Goal: Task Accomplishment & Management: Manage account settings

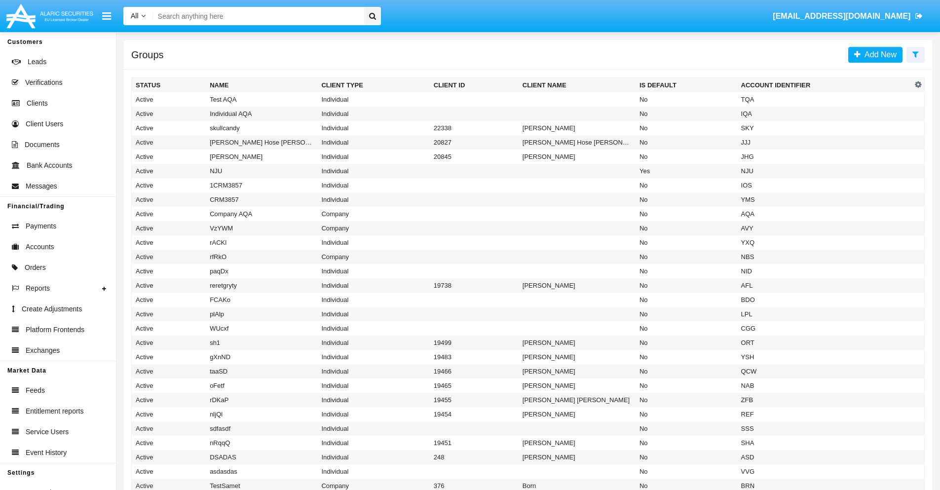
click at [915, 54] on icon at bounding box center [915, 54] width 6 height 8
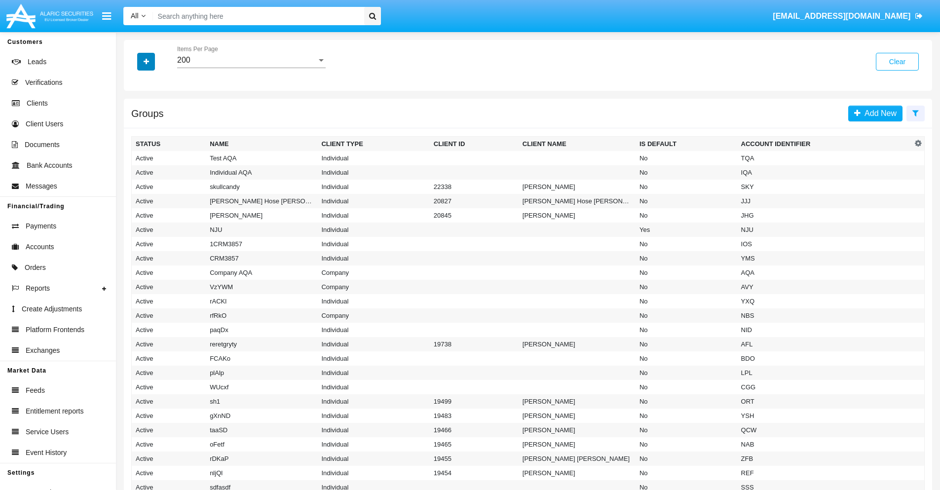
click at [146, 61] on icon "button" at bounding box center [146, 61] width 5 height 7
click at [174, 168] on span "Account Identifier" at bounding box center [174, 168] width 61 height 12
click at [136, 172] on input "Account Identifier" at bounding box center [135, 172] width 0 height 0
checkbox input "true"
click at [146, 61] on icon "button" at bounding box center [146, 61] width 5 height 7
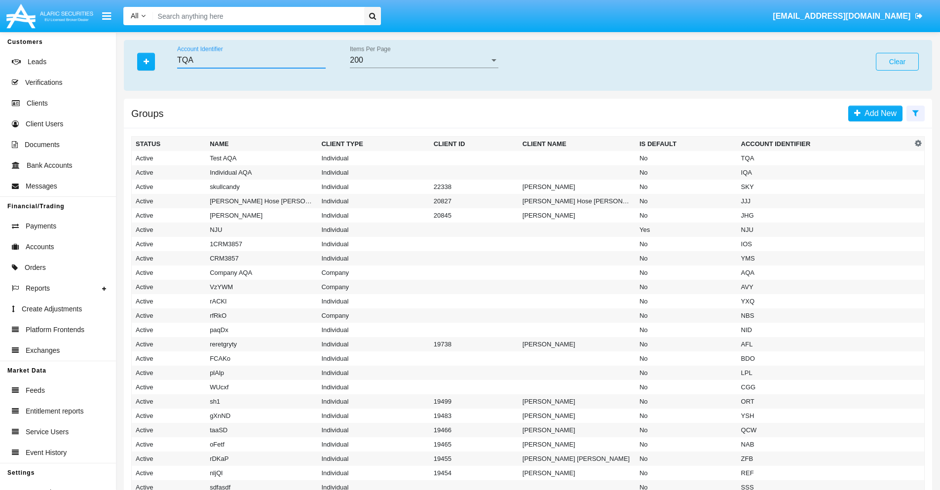
click at [251, 60] on input "TQA" at bounding box center [251, 60] width 148 height 9
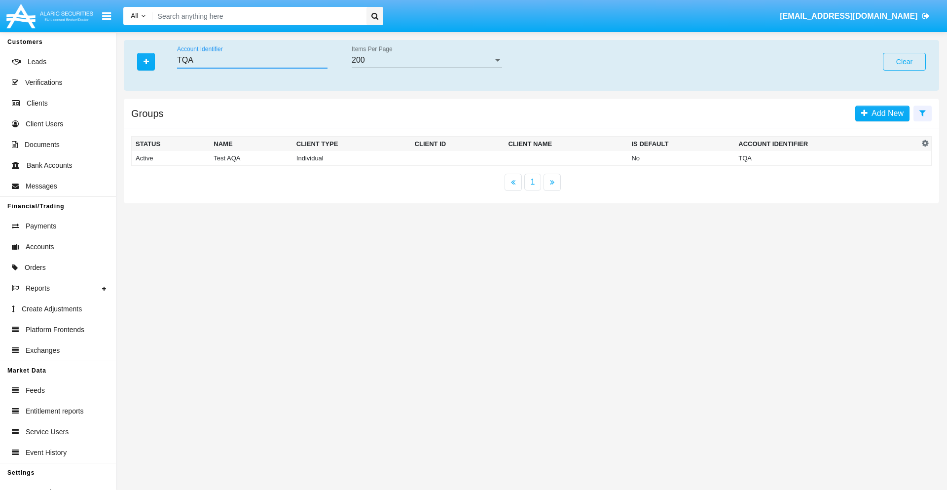
type input "TQA"
click at [827, 158] on td "TQA" at bounding box center [826, 158] width 184 height 15
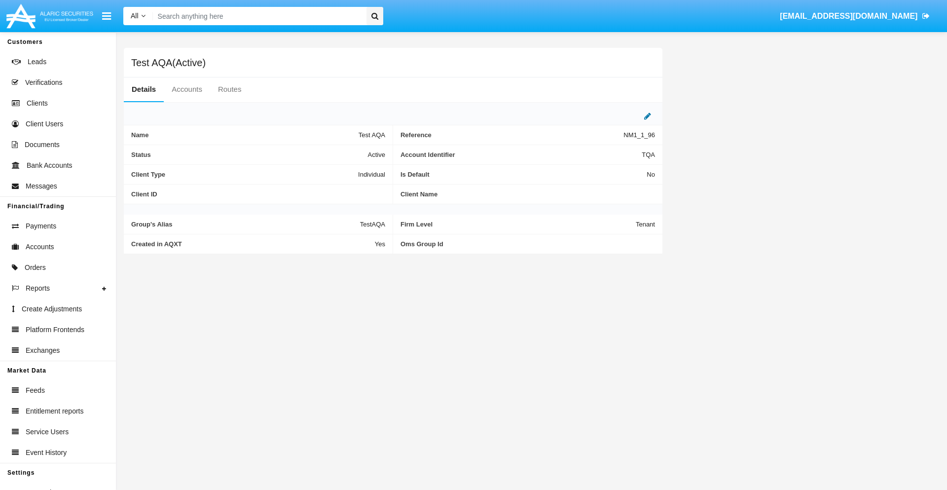
click at [648, 116] on icon at bounding box center [647, 116] width 7 height 8
click at [340, 152] on div "Active" at bounding box center [336, 152] width 80 height 8
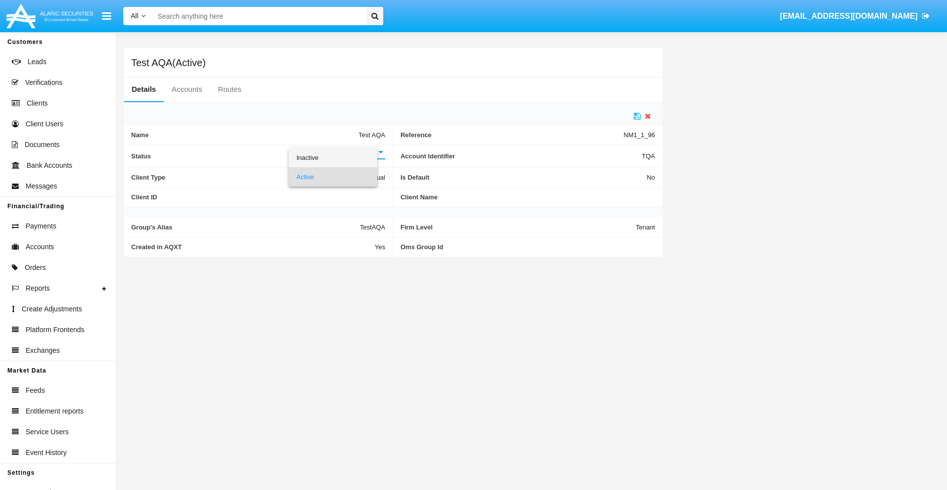
click at [340, 157] on span "Inactive" at bounding box center [332, 157] width 73 height 19
click at [637, 116] on icon at bounding box center [637, 116] width 7 height 8
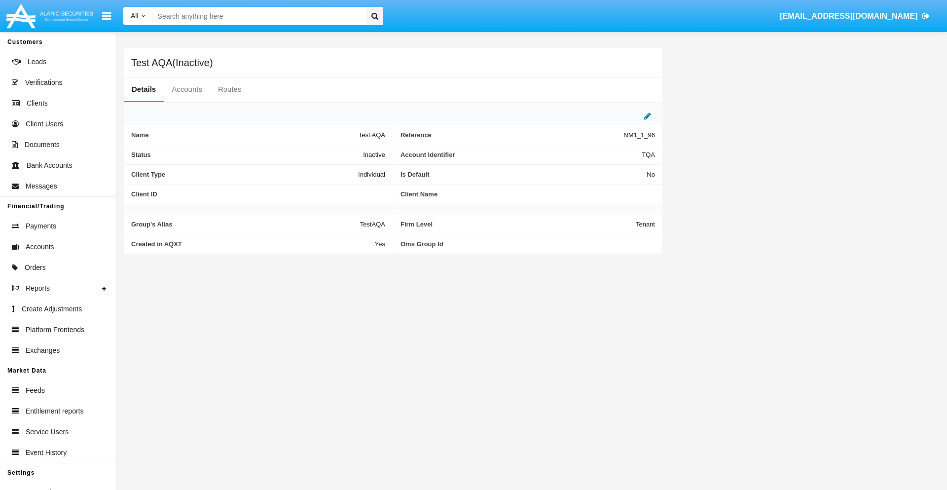
click at [648, 116] on icon at bounding box center [647, 116] width 7 height 8
click at [340, 152] on div "Inactive" at bounding box center [336, 152] width 80 height 8
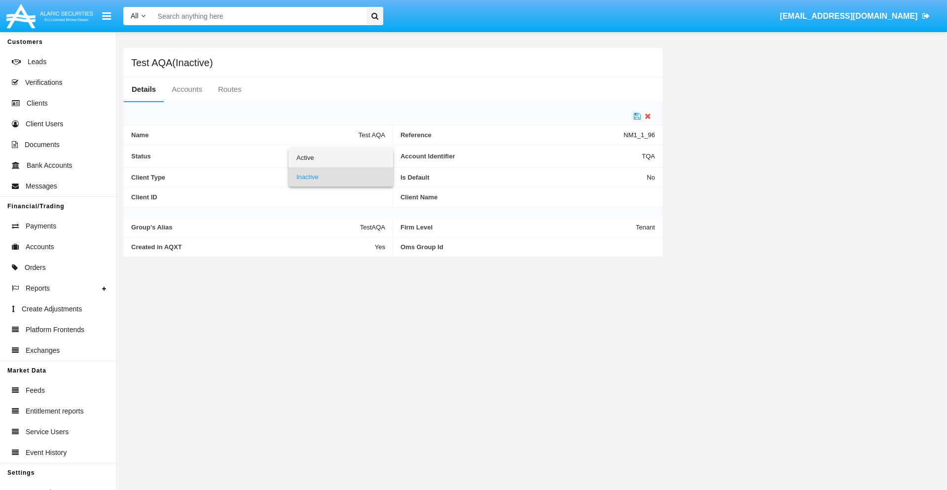
click at [340, 157] on span "Active" at bounding box center [340, 157] width 89 height 19
click at [637, 116] on icon at bounding box center [637, 116] width 7 height 8
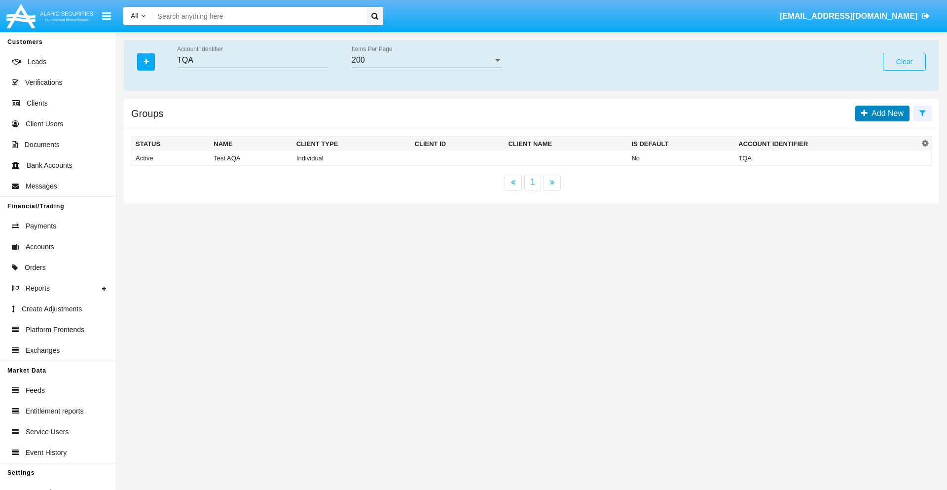
click at [885, 113] on span "Add New" at bounding box center [886, 113] width 36 height 8
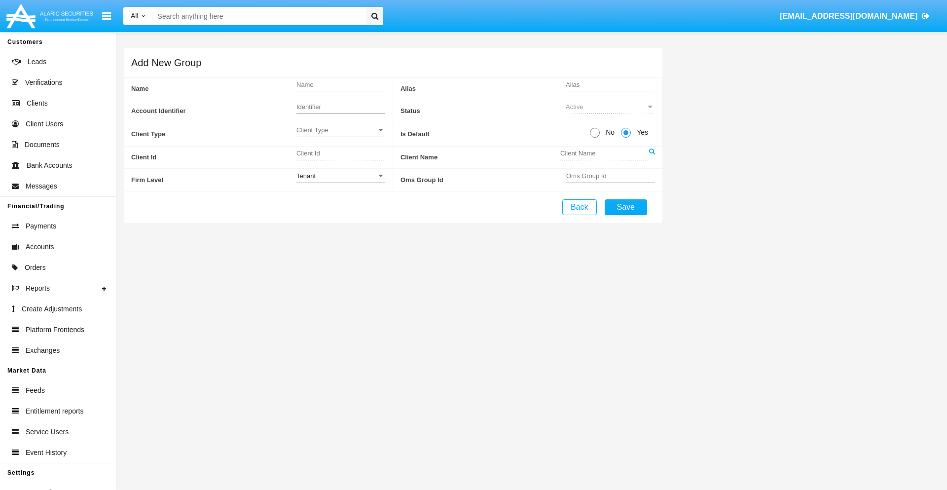
click at [340, 130] on span "Client Type" at bounding box center [336, 130] width 80 height 8
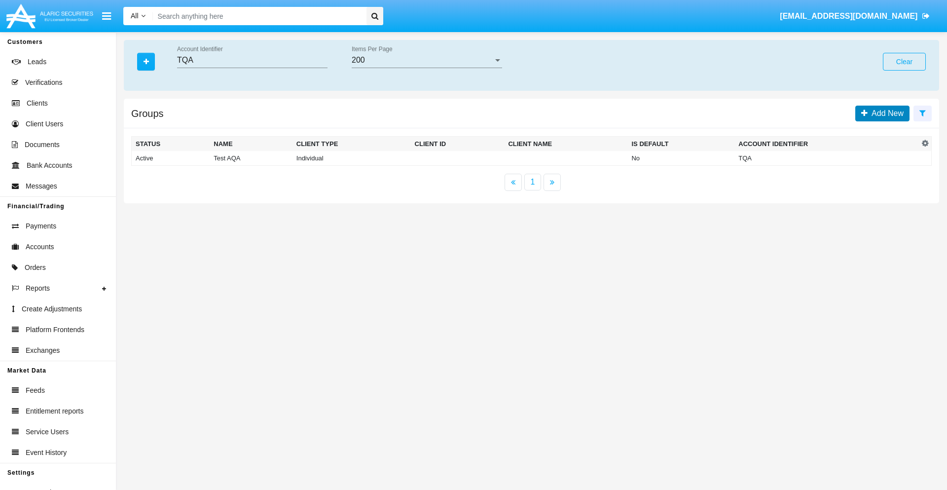
click at [885, 113] on span "Add New" at bounding box center [886, 113] width 36 height 8
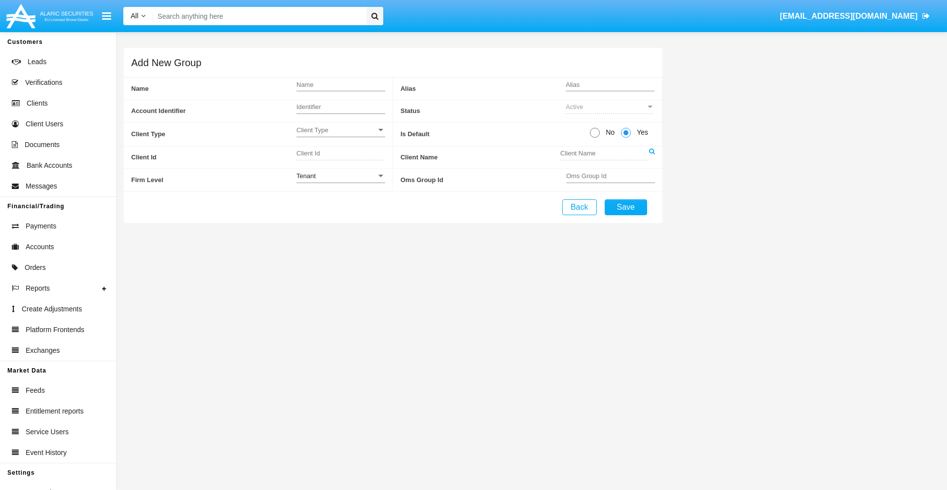
click at [608, 132] on span "No" at bounding box center [608, 132] width 17 height 10
click at [595, 138] on input "No" at bounding box center [594, 138] width 0 height 0
radio input "true"
click at [340, 176] on div "Tenant" at bounding box center [336, 176] width 80 height 8
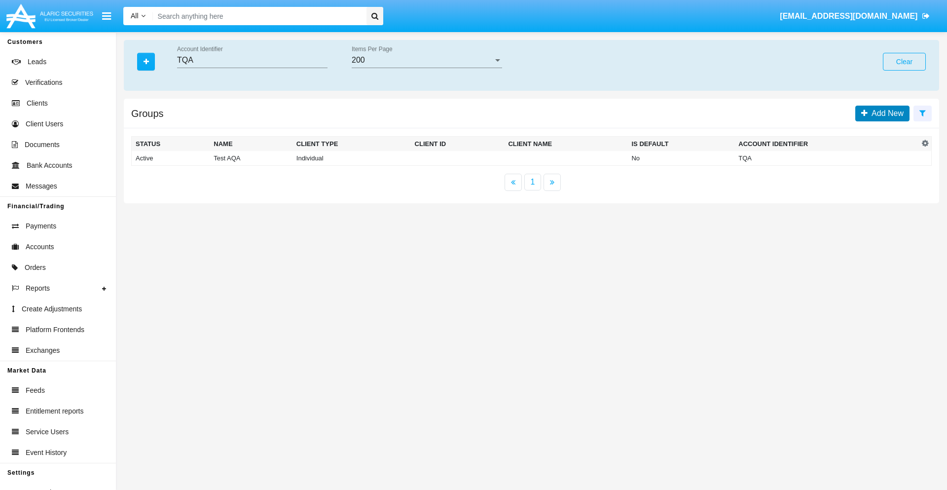
click at [885, 113] on span "Add New" at bounding box center [886, 113] width 36 height 8
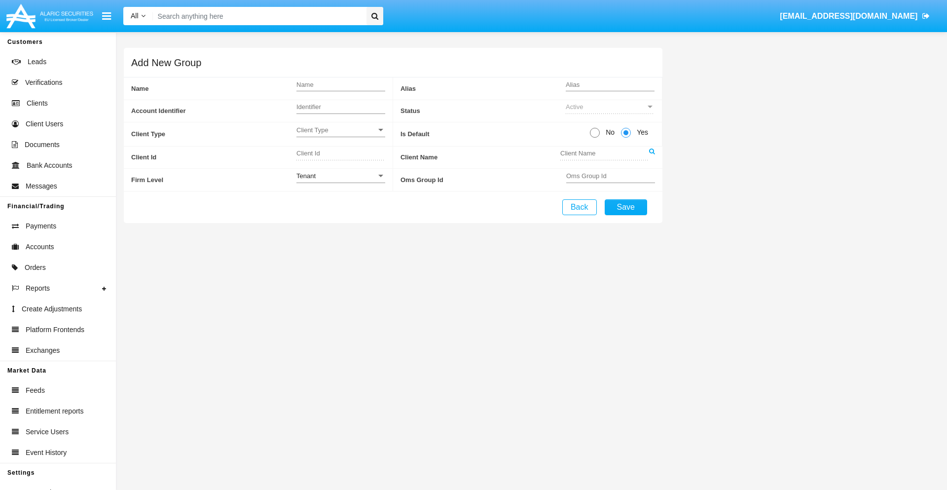
click at [608, 132] on span "No" at bounding box center [608, 132] width 17 height 10
click at [595, 138] on input "No" at bounding box center [594, 138] width 0 height 0
radio input "true"
click at [641, 132] on span "Yes" at bounding box center [641, 132] width 20 height 10
click at [626, 138] on input "Yes" at bounding box center [625, 138] width 0 height 0
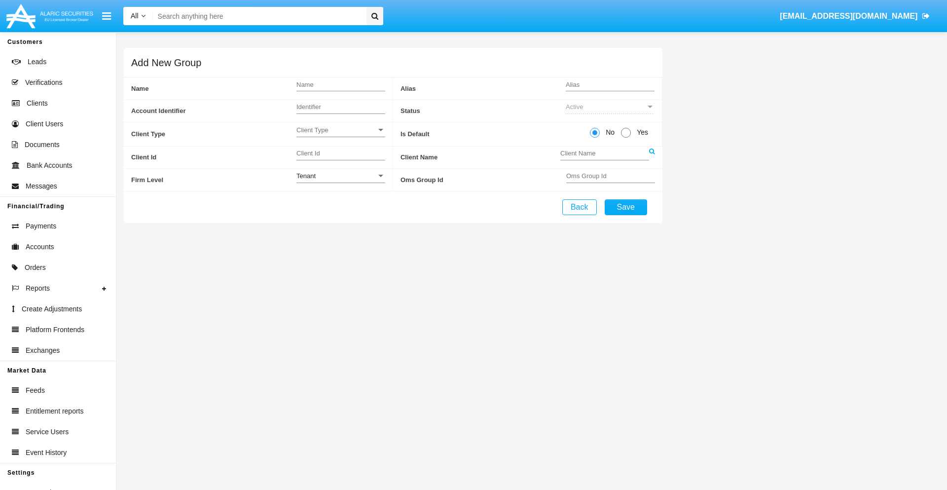
radio input "true"
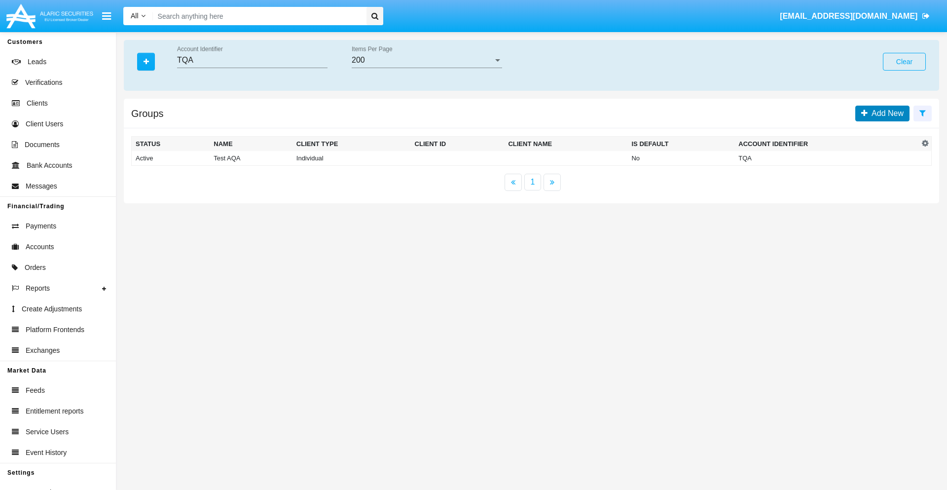
click at [885, 113] on span "Add New" at bounding box center [886, 113] width 36 height 8
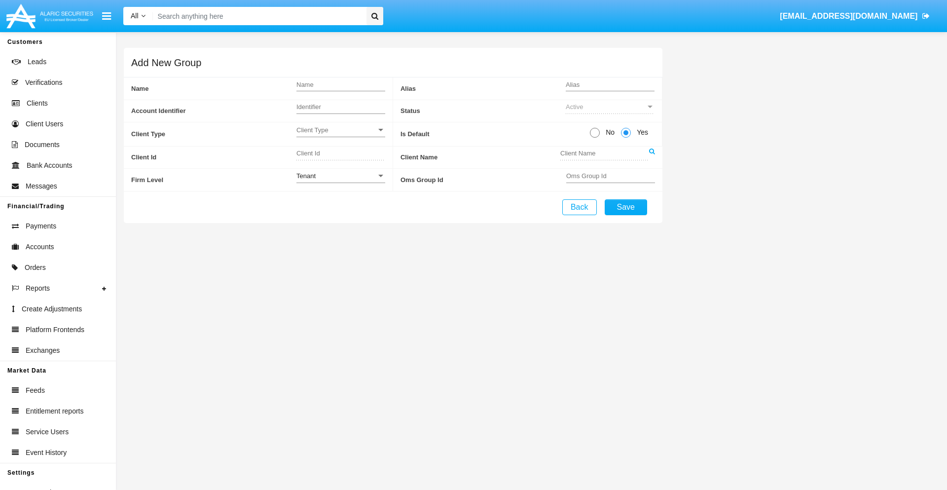
click at [608, 132] on span "No" at bounding box center [608, 132] width 17 height 10
click at [595, 138] on input "No" at bounding box center [594, 138] width 0 height 0
radio input "true"
click at [340, 130] on span "Client Type" at bounding box center [336, 130] width 80 height 8
click at [340, 135] on span "Individual" at bounding box center [340, 135] width 89 height 19
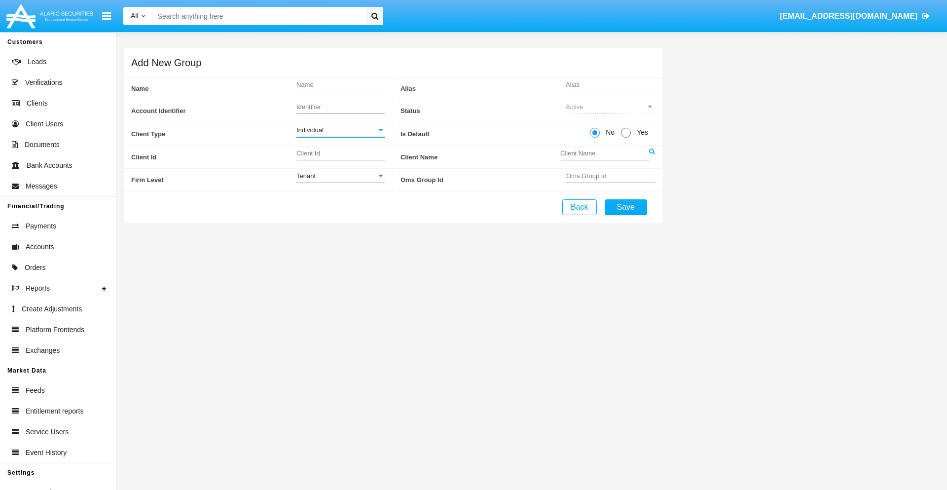
click at [652, 157] on link at bounding box center [652, 157] width 6 height 22
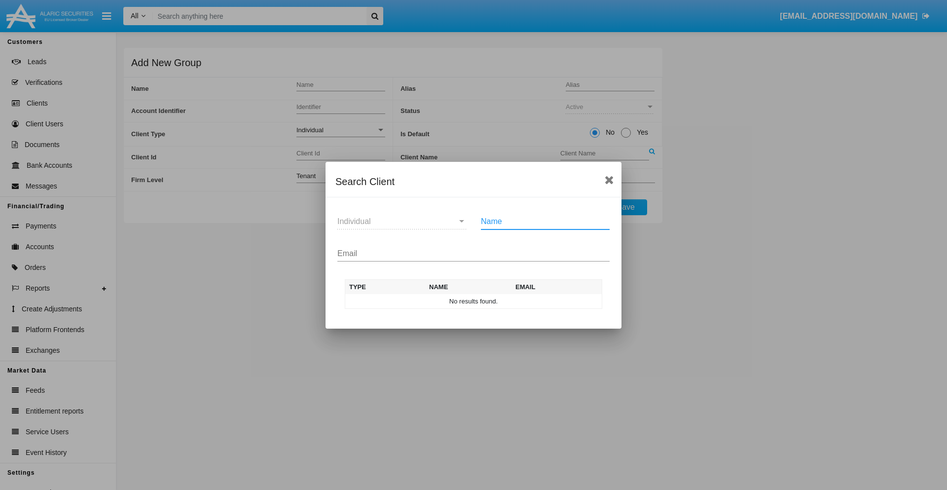
click at [473, 253] on input "Email" at bounding box center [473, 253] width 272 height 9
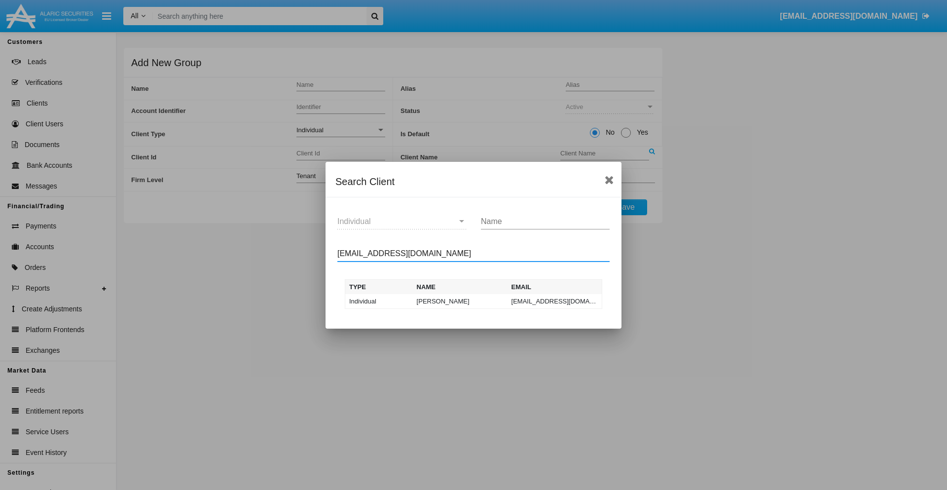
type input "test-user-owl@aqa.com"
